Goal: Information Seeking & Learning: Learn about a topic

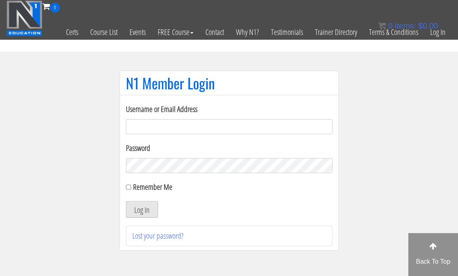
type input "[EMAIL_ADDRESS][DOMAIN_NAME]"
click at [135, 215] on button "Log In" at bounding box center [142, 209] width 32 height 17
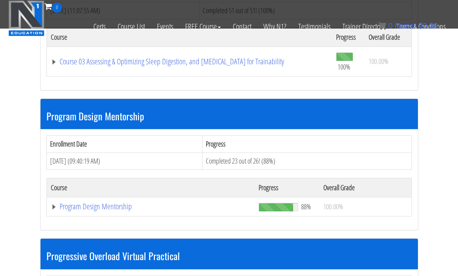
scroll to position [764, 0]
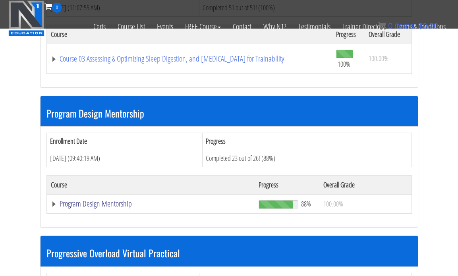
click at [108, 203] on link "Program Design Mentorship" at bounding box center [151, 204] width 200 height 8
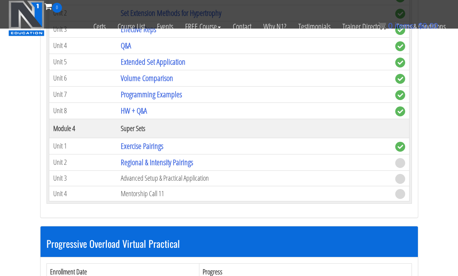
scroll to position [1277, 0]
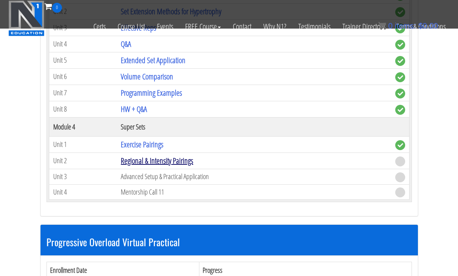
click at [168, 163] on link "Regional & Intensity Pairings" at bounding box center [157, 160] width 72 height 11
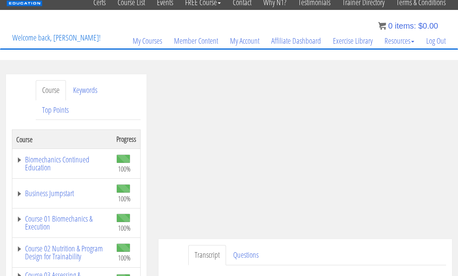
scroll to position [31, 0]
